Goal: Obtain resource: Download file/media

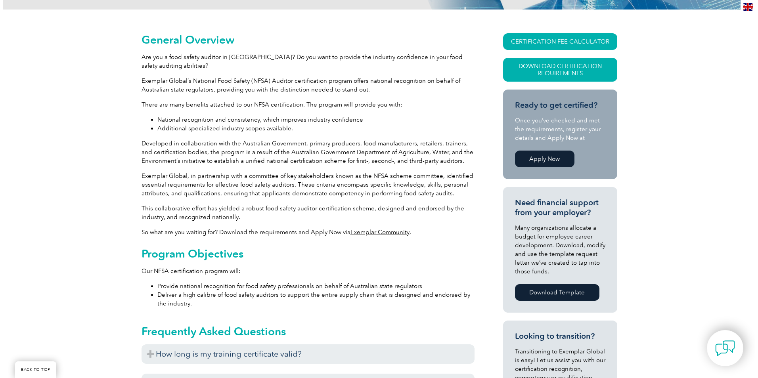
scroll to position [99, 0]
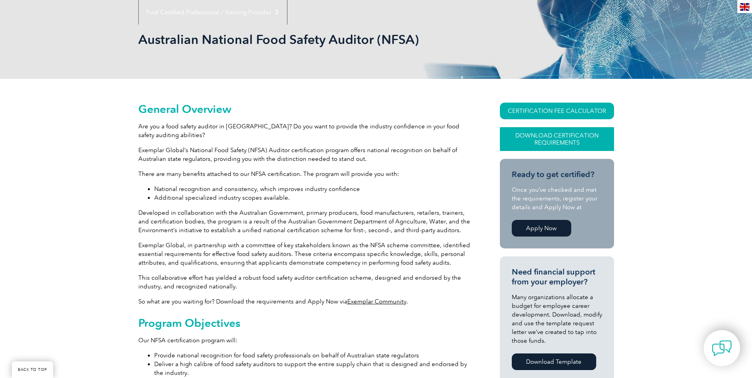
click at [553, 136] on link "Download Certification Requirements" at bounding box center [557, 139] width 114 height 24
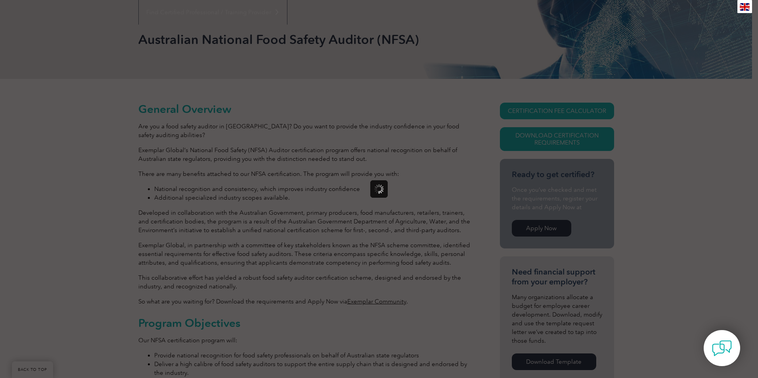
scroll to position [0, 0]
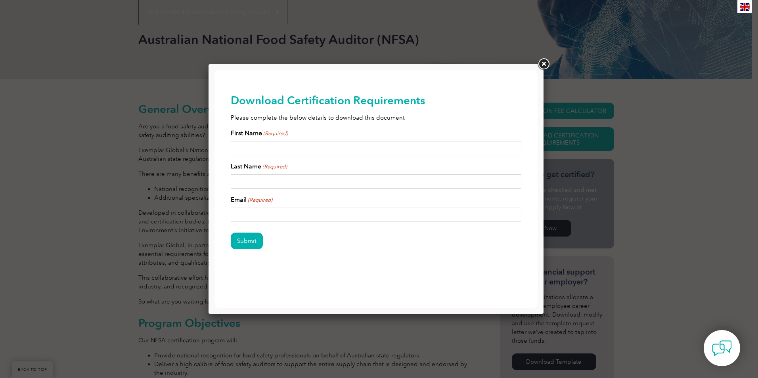
click at [372, 149] on input "First Name (Required)" at bounding box center [376, 148] width 291 height 14
type input "[PERSON_NAME]"
click at [360, 180] on input "Last Name (Required)" at bounding box center [376, 181] width 291 height 14
type input "[PERSON_NAME]"
click at [352, 214] on input "Email (Required)" at bounding box center [376, 215] width 291 height 14
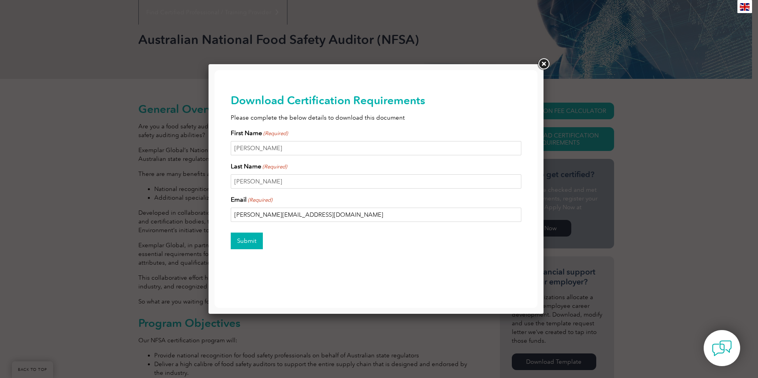
type input "[PERSON_NAME][EMAIL_ADDRESS][DOMAIN_NAME]"
click at [251, 239] on input "Submit" at bounding box center [247, 241] width 32 height 17
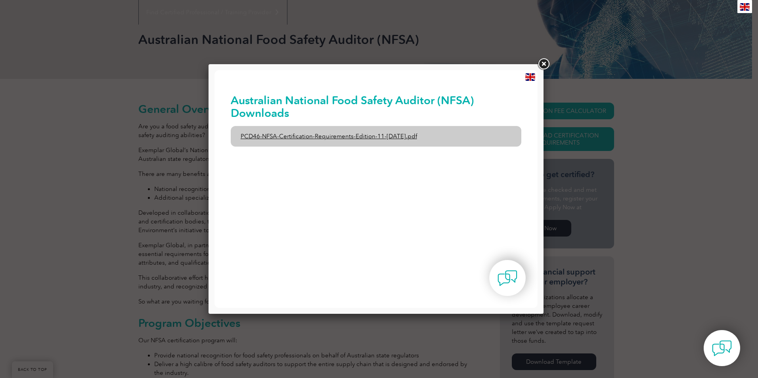
click at [359, 138] on link "PCD46-NFSA-Certification-Requirements-Edition-11-[DATE].pdf" at bounding box center [376, 136] width 291 height 21
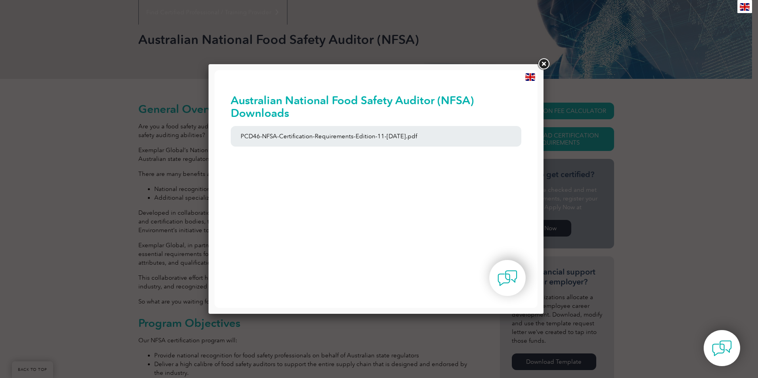
click at [546, 62] on link at bounding box center [543, 64] width 14 height 14
